Goal: Information Seeking & Learning: Check status

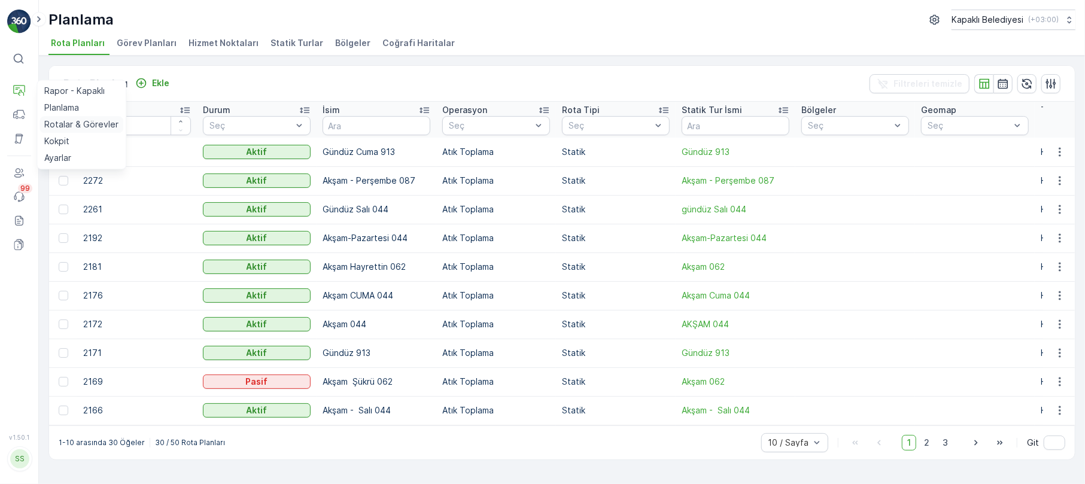
click at [82, 123] on p "Rotalar & Görevler" at bounding box center [81, 124] width 74 height 12
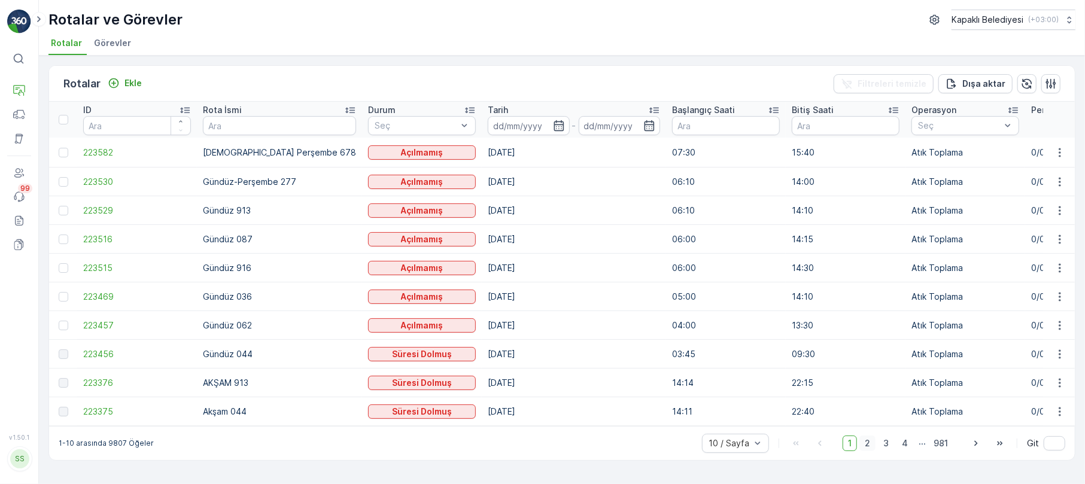
click at [864, 446] on span "2" at bounding box center [867, 444] width 16 height 16
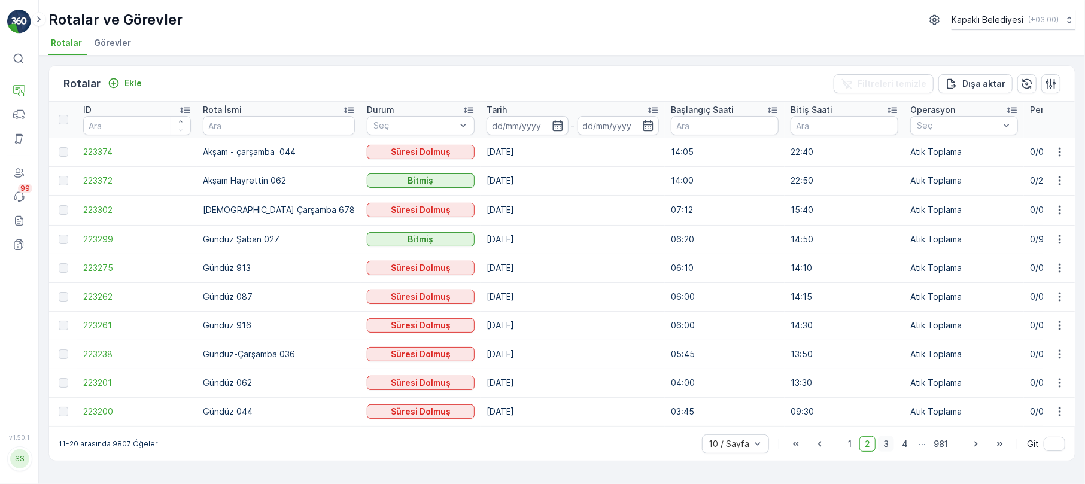
click at [889, 445] on span "3" at bounding box center [886, 444] width 16 height 16
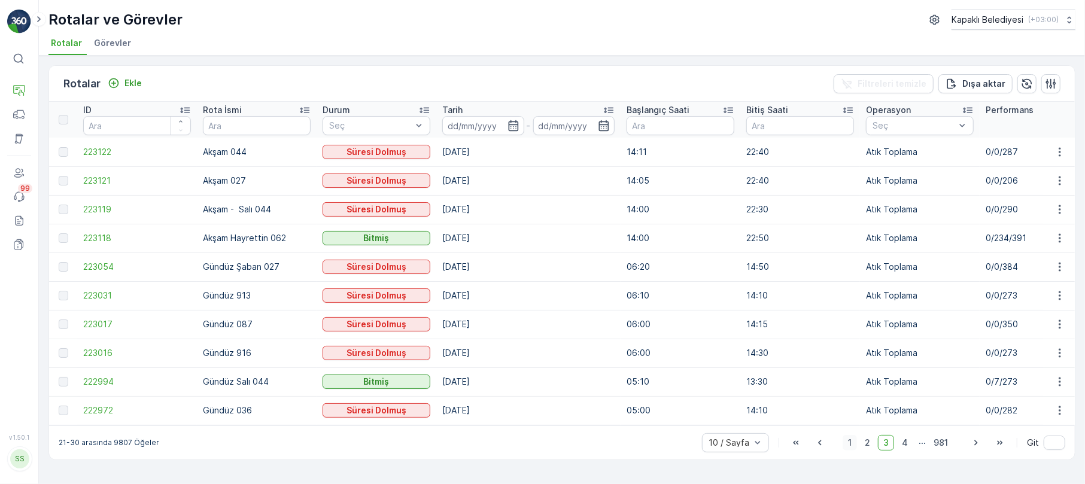
click at [846, 449] on span "1" at bounding box center [850, 443] width 14 height 16
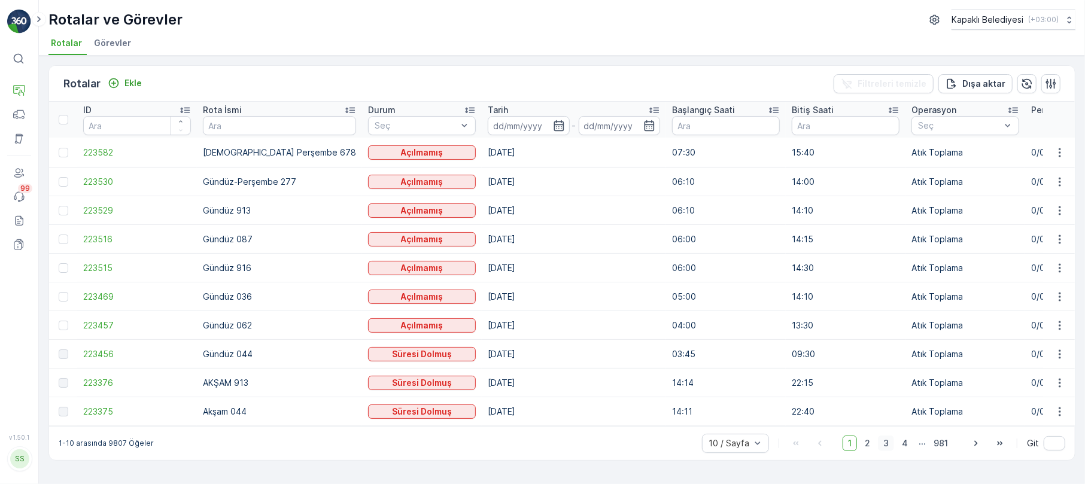
click at [886, 448] on span "3" at bounding box center [886, 444] width 16 height 16
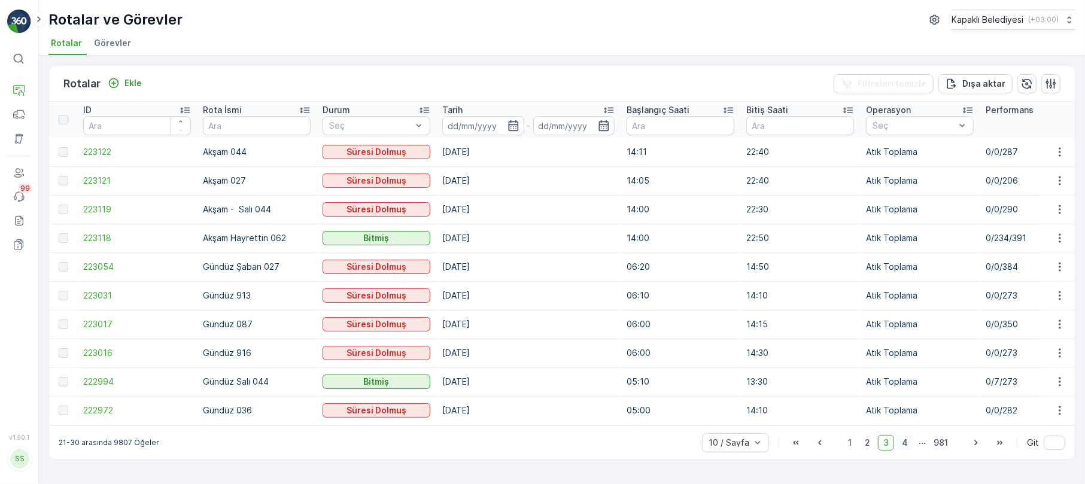
click at [901, 448] on span "4" at bounding box center [904, 443] width 17 height 16
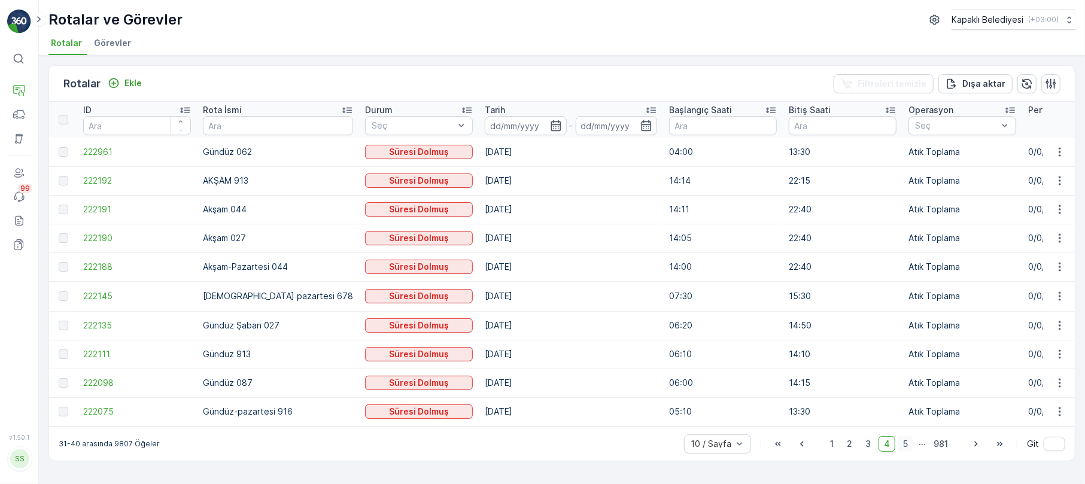
click at [911, 449] on span "5" at bounding box center [906, 444] width 16 height 16
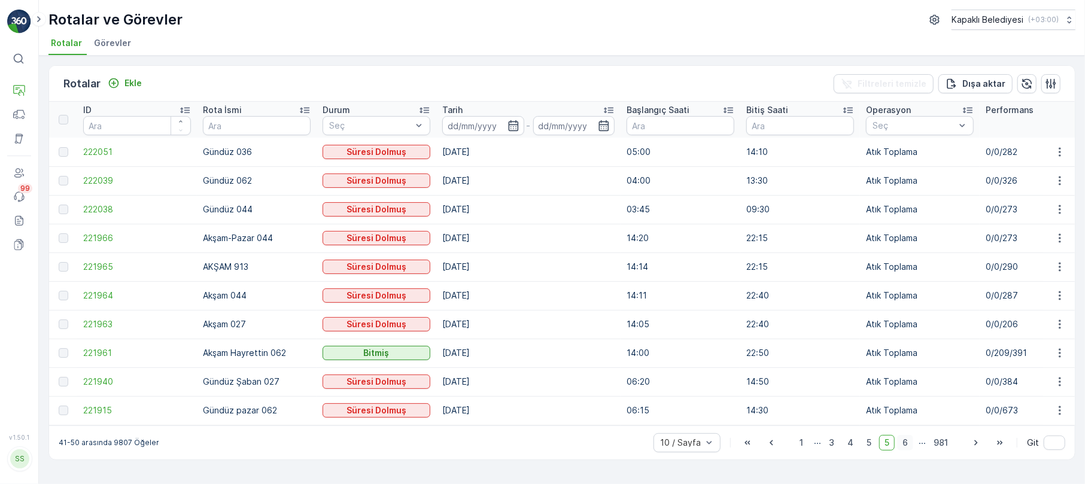
click at [910, 450] on span "6" at bounding box center [905, 443] width 16 height 16
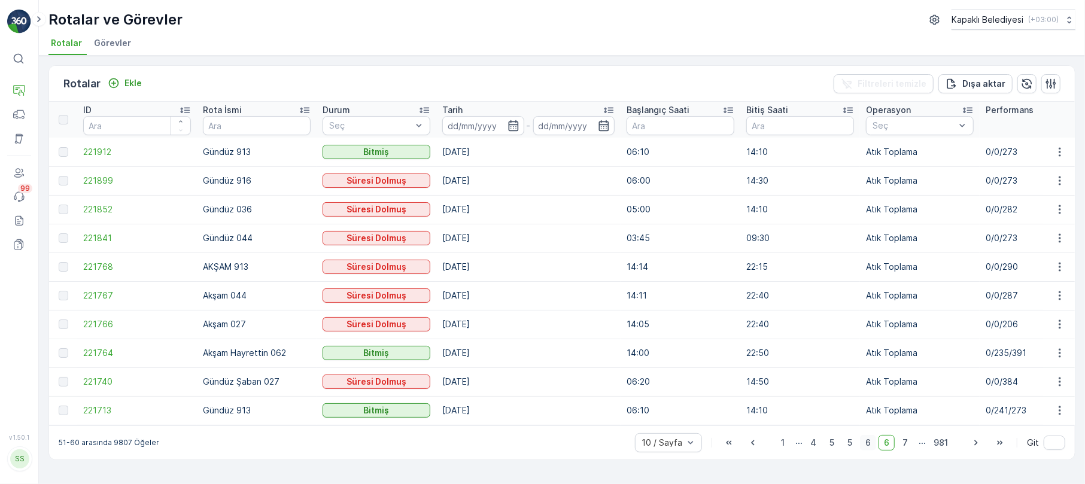
click at [910, 450] on span "7" at bounding box center [905, 443] width 16 height 16
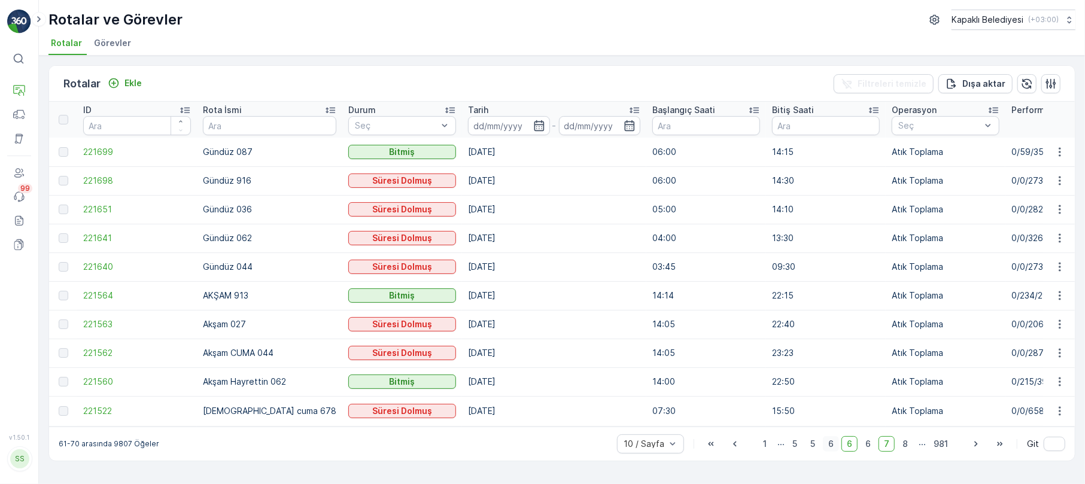
click at [910, 450] on span "8" at bounding box center [905, 444] width 16 height 16
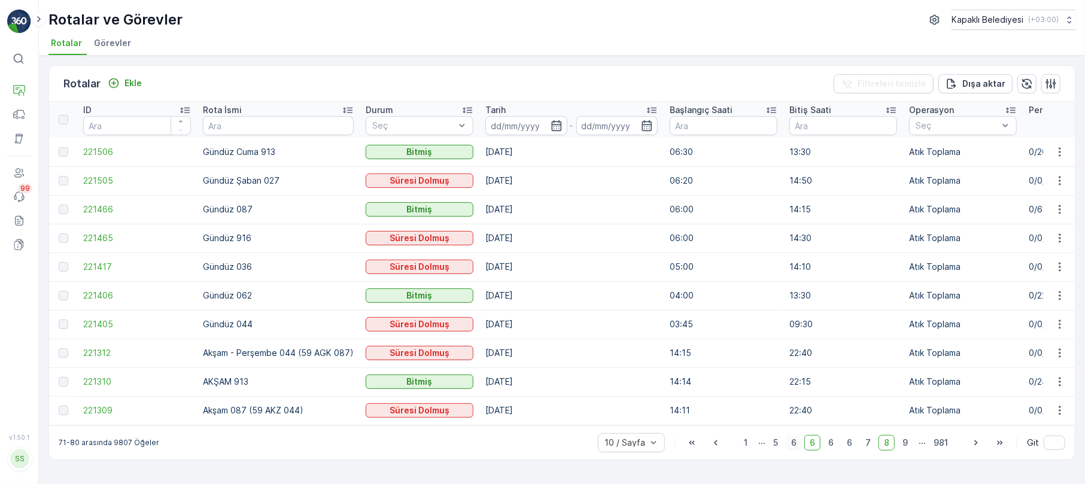
click at [910, 450] on span "9" at bounding box center [905, 443] width 16 height 16
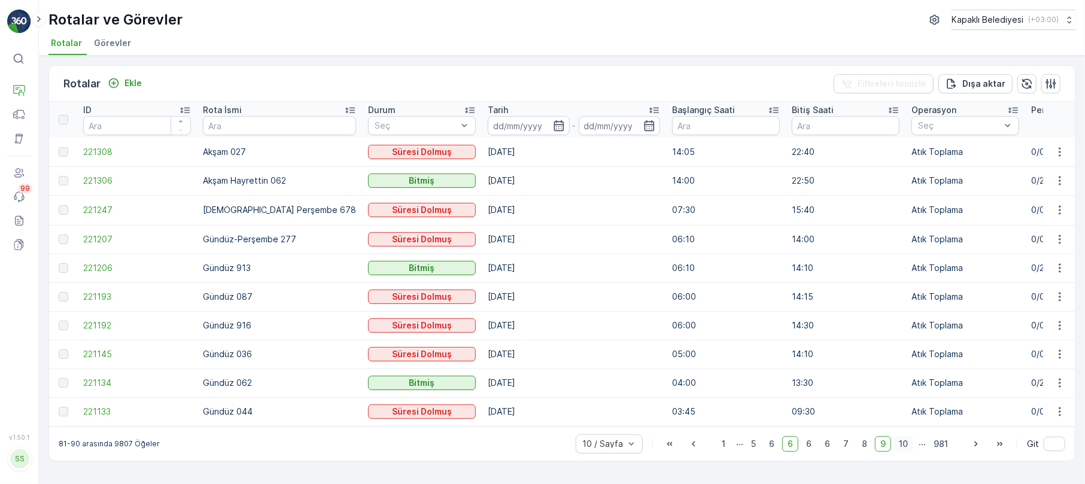
click at [904, 449] on span "10" at bounding box center [903, 444] width 20 height 16
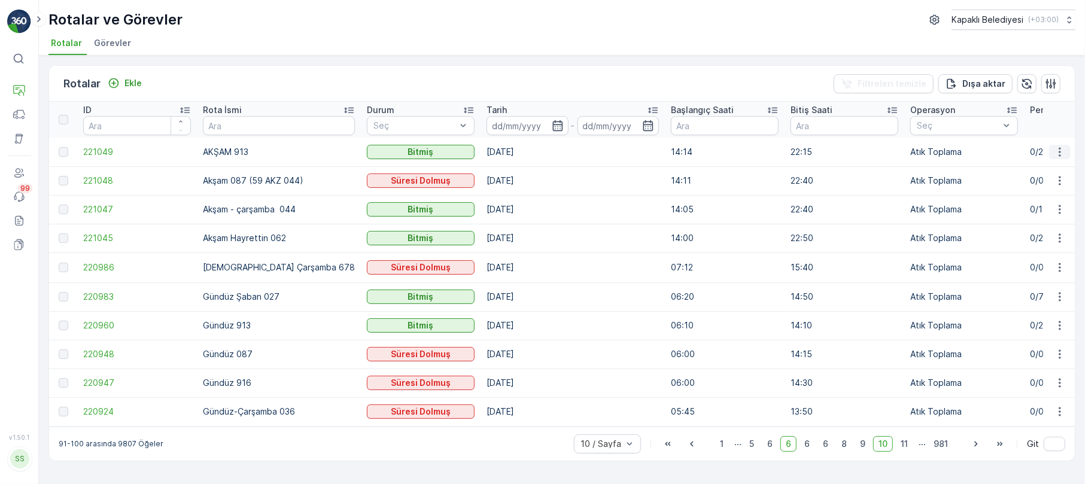
click at [1059, 151] on icon "button" at bounding box center [1060, 152] width 12 height 12
click at [1032, 189] on span "Rota Takibini Görüntüle" at bounding box center [1031, 187] width 94 height 12
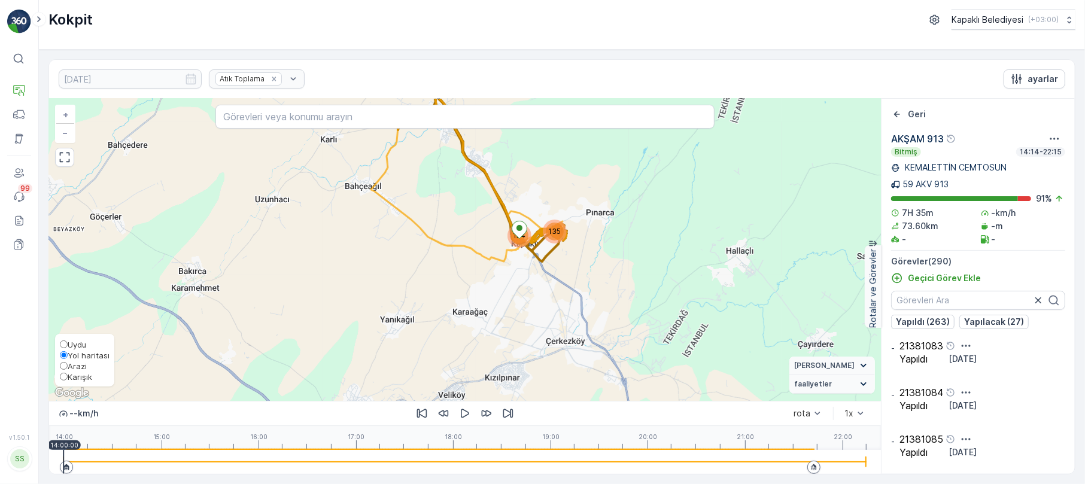
click at [66, 374] on input "Karışık" at bounding box center [64, 377] width 8 height 8
radio input "true"
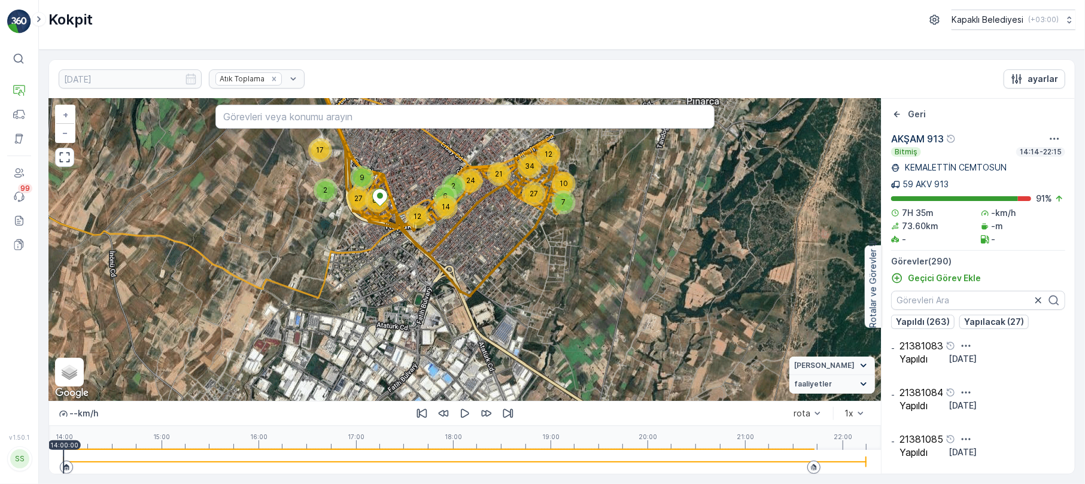
drag, startPoint x: 505, startPoint y: 197, endPoint x: 503, endPoint y: 240, distance: 43.1
click at [503, 226] on div "7 10 12 24 21 34 27 9 27 17 2 14 65 12 6 2 + − Uydu Yol haritası Arazi Karışık …" at bounding box center [465, 250] width 832 height 302
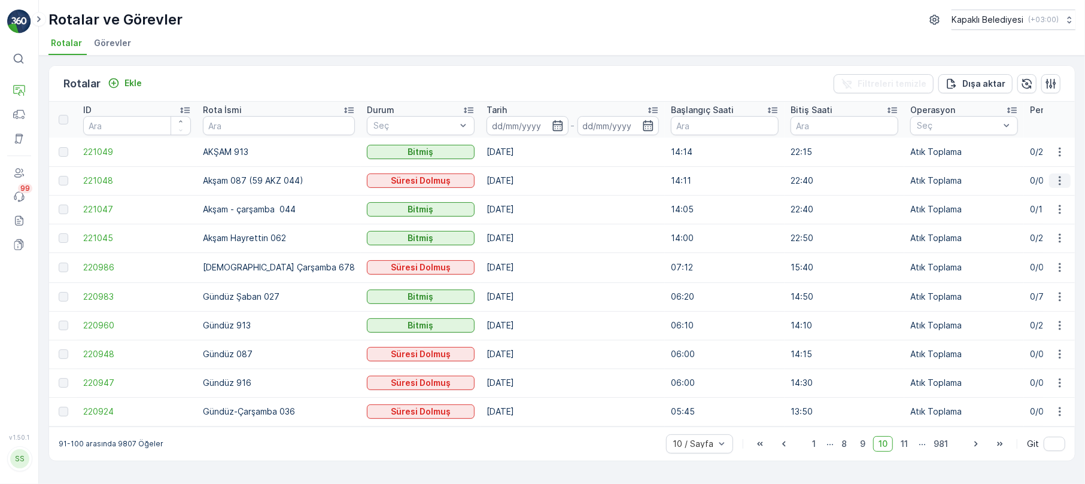
click at [1065, 180] on icon "button" at bounding box center [1060, 181] width 12 height 12
click at [930, 175] on p "Atık Toplama" at bounding box center [964, 181] width 108 height 12
click at [1059, 178] on icon "button" at bounding box center [1060, 181] width 12 height 12
click at [810, 449] on span "1" at bounding box center [814, 444] width 14 height 16
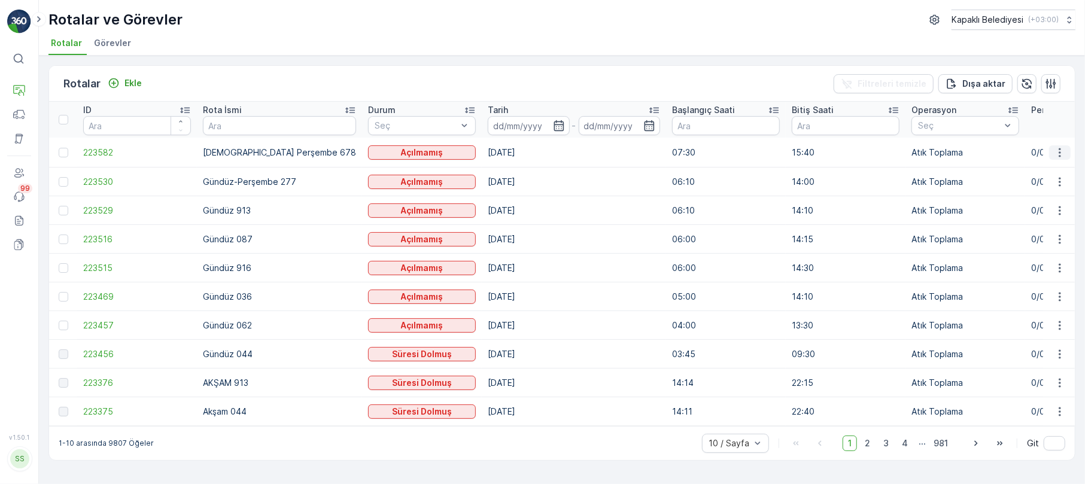
click at [1058, 147] on icon "button" at bounding box center [1060, 153] width 12 height 12
